Goal: Task Accomplishment & Management: Manage account settings

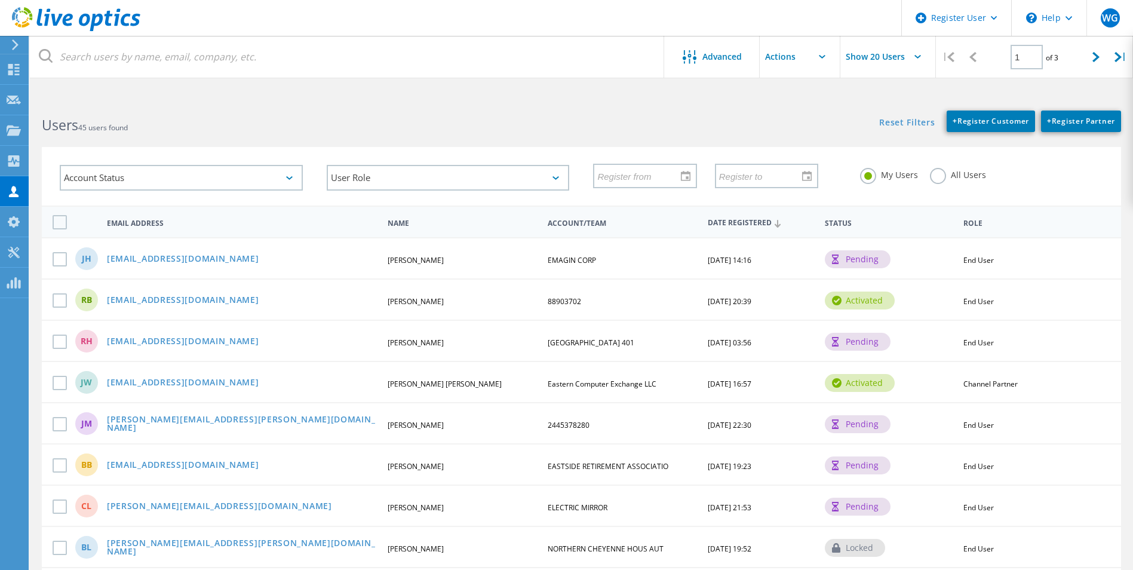
click at [113, 68] on input "text" at bounding box center [347, 57] width 635 height 42
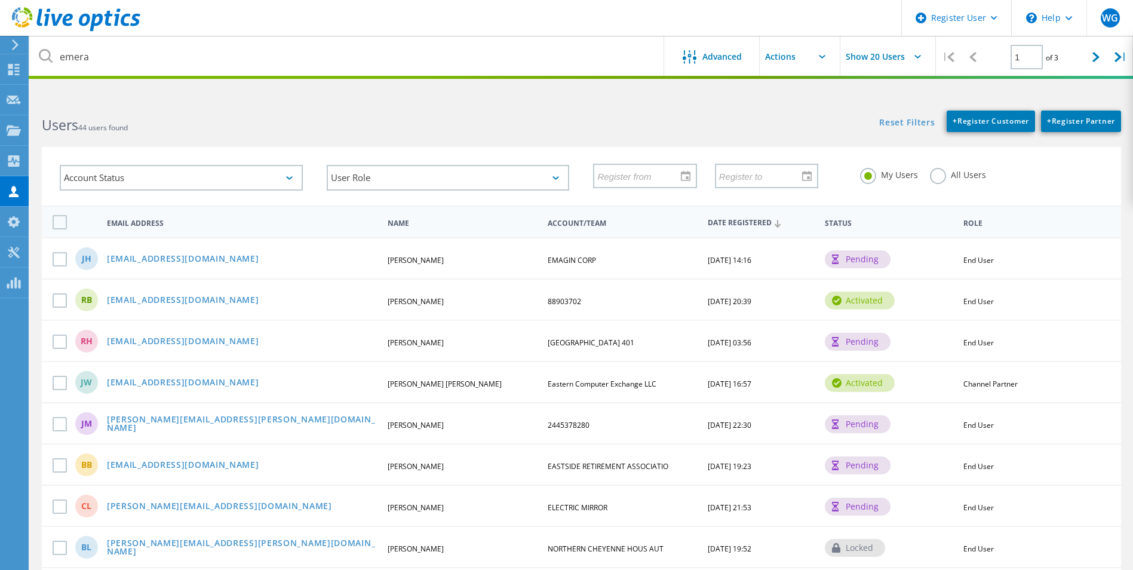
type input "emera"
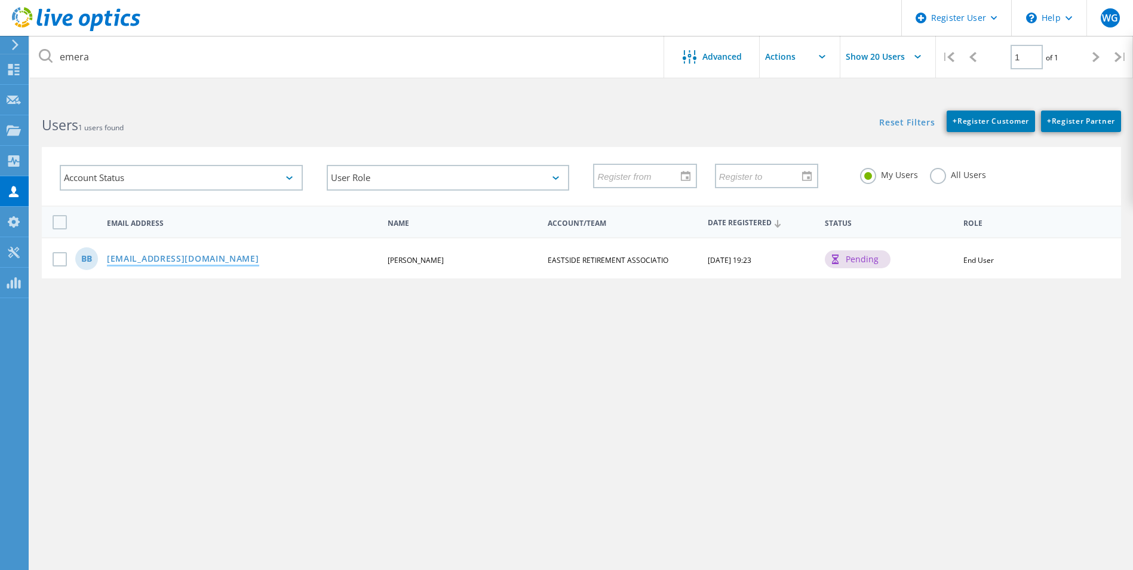
click at [154, 263] on link "[EMAIL_ADDRESS][DOMAIN_NAME]" at bounding box center [183, 260] width 152 height 10
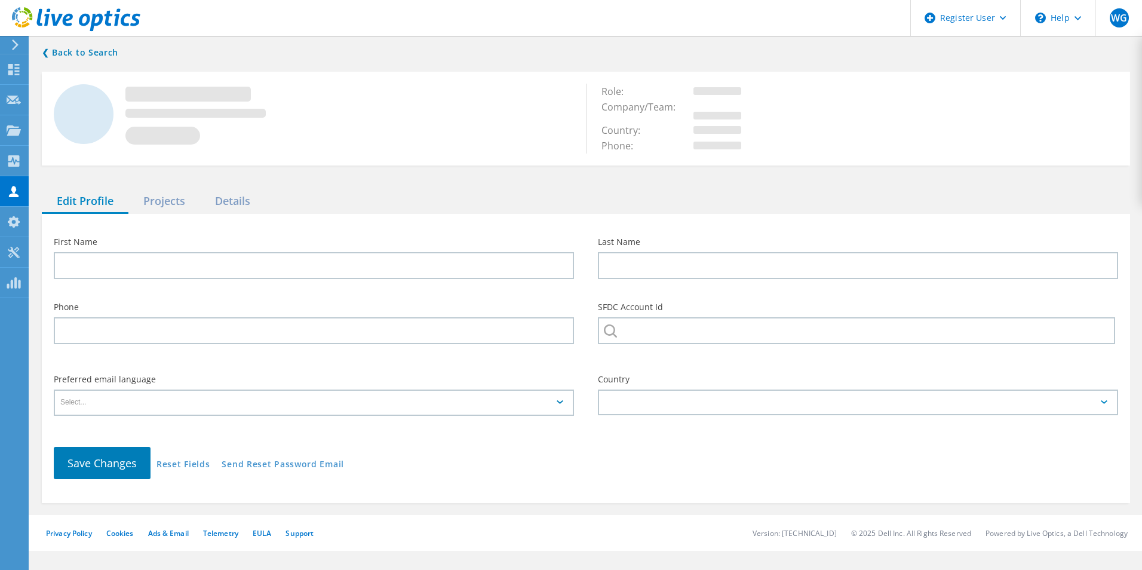
type input "[PERSON_NAME]"
type input "Beck"
type input "EASTSIDE RETIREMENT ASSOCIATIO"
type input "English"
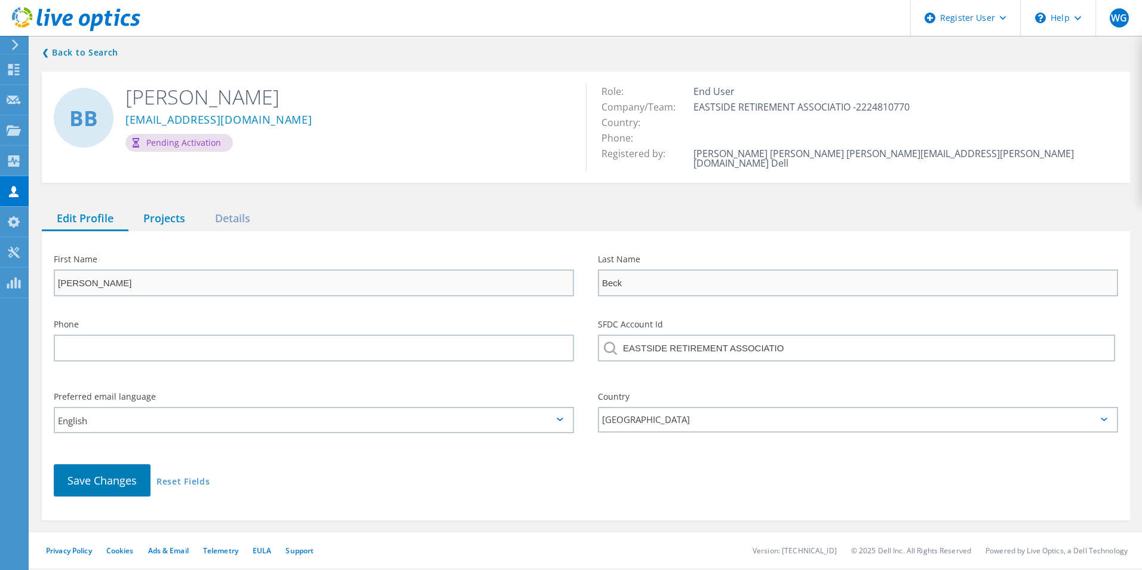
drag, startPoint x: 164, startPoint y: 210, endPoint x: 155, endPoint y: 209, distance: 8.4
click at [163, 210] on div "Projects" at bounding box center [164, 219] width 72 height 24
